Goal: Navigation & Orientation: Go to known website

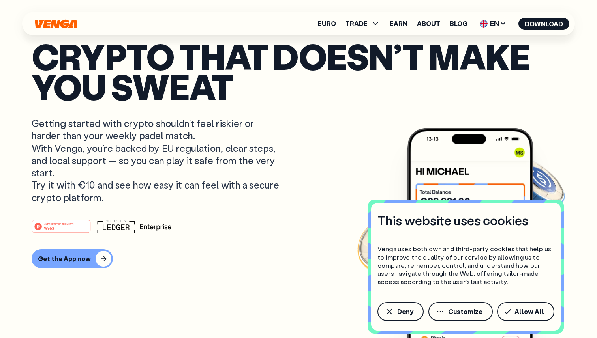
click at [53, 20] on icon "Home" at bounding box center [56, 23] width 42 height 9
click at [54, 23] on icon "Home" at bounding box center [56, 23] width 42 height 9
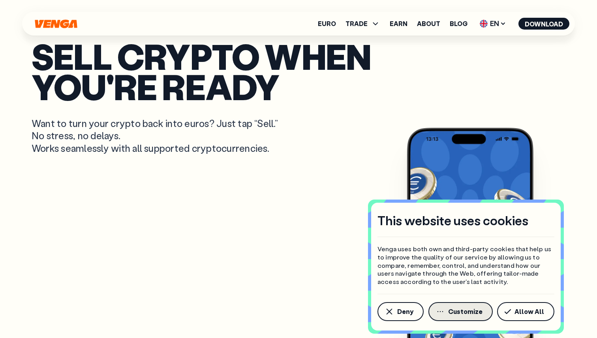
scroll to position [457, 0]
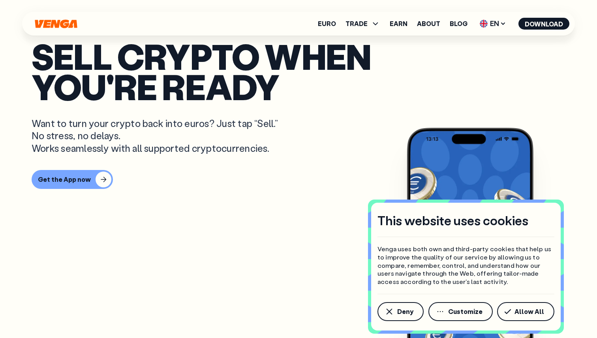
click at [373, 296] on div "This website uses cookies Venga uses both own and third-party cookies that help…" at bounding box center [466, 267] width 190 height 128
click at [385, 315] on icon "button" at bounding box center [389, 311] width 9 height 9
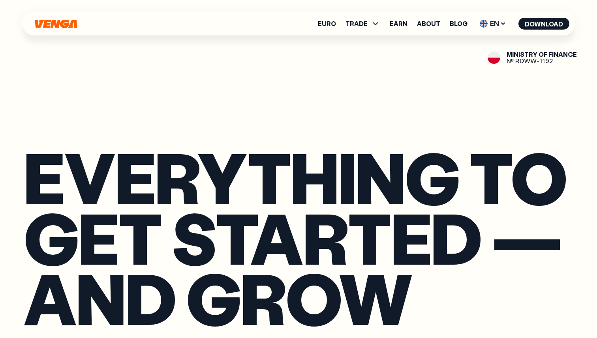
scroll to position [1224, 0]
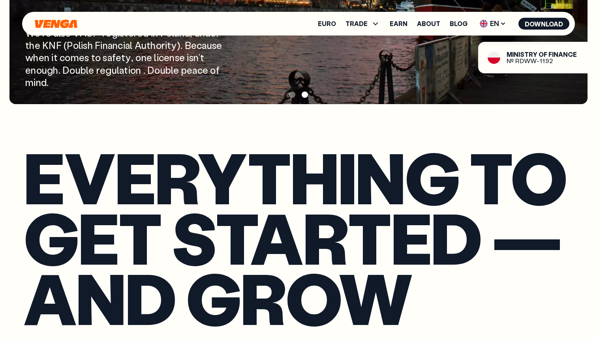
click at [224, 190] on h2 "Everything to get started — and grow" at bounding box center [299, 237] width 550 height 181
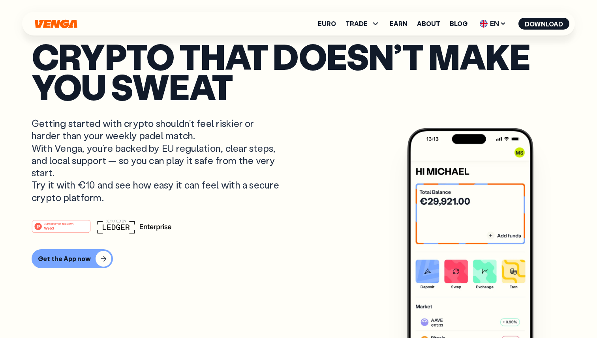
scroll to position [0, 0]
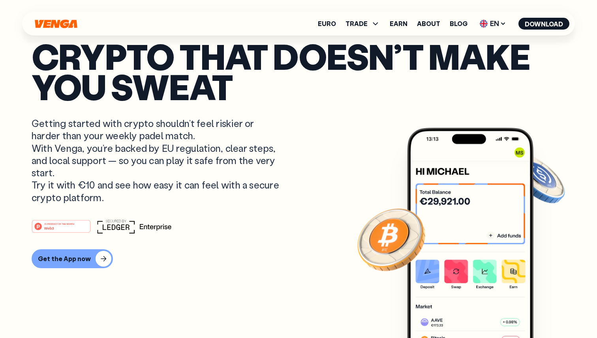
click at [496, 17] on div "Euro TRADE Buy Sell Swap Exchange Earn About Blog EN English - EN Español - ES …" at bounding box center [298, 24] width 553 height 24
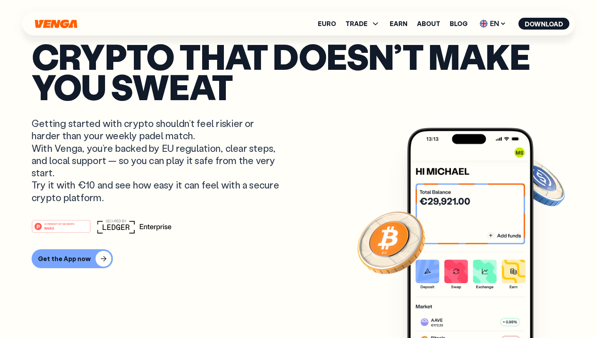
click at [502, 24] on icon at bounding box center [502, 24] width 3 height 2
click at [483, 56] on div "Español - ES" at bounding box center [472, 55] width 41 height 8
